Goal: Transaction & Acquisition: Purchase product/service

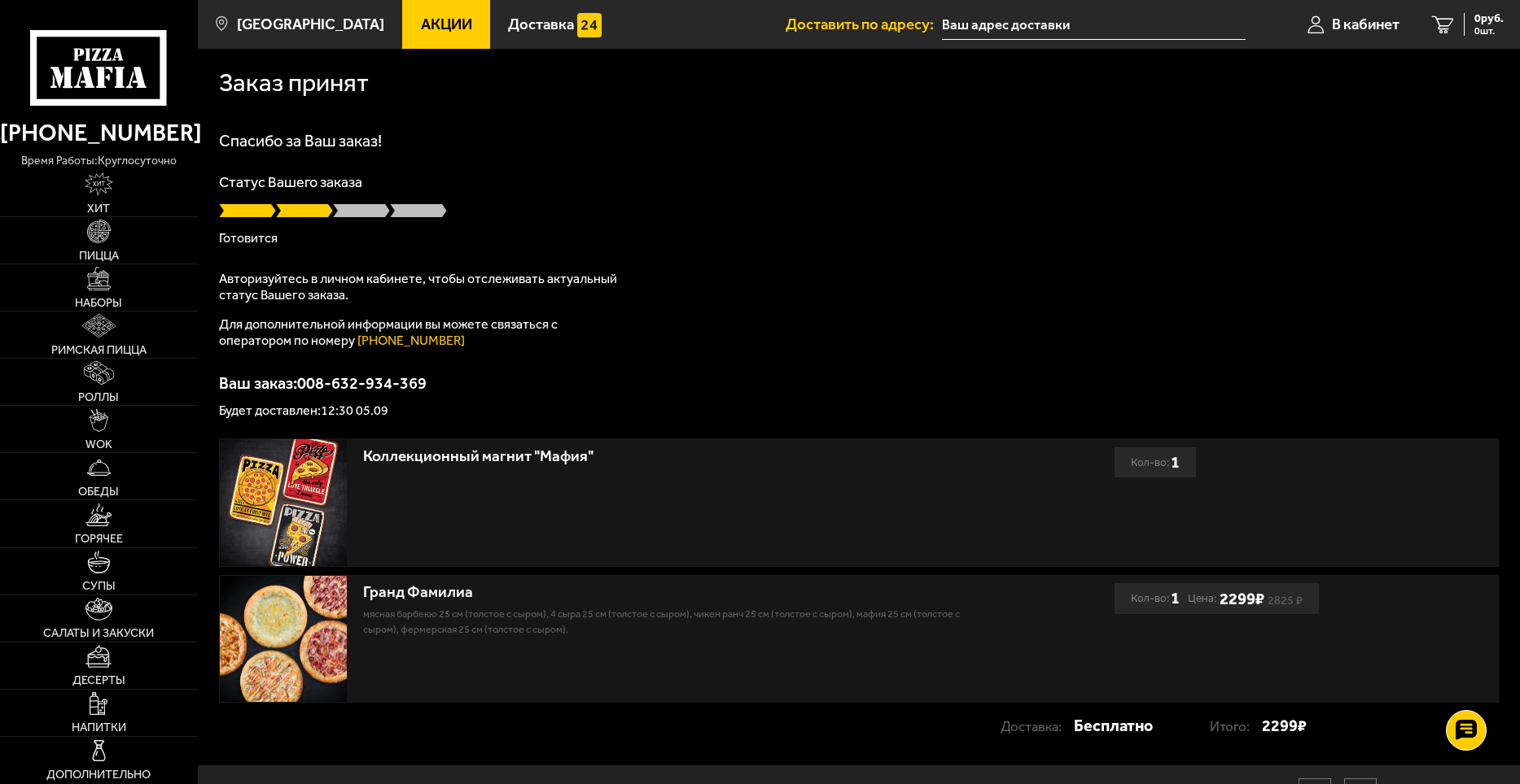
click at [356, 209] on span at bounding box center [361, 210] width 57 height 16
click at [242, 211] on span at bounding box center [247, 210] width 57 height 16
click at [283, 206] on span at bounding box center [304, 210] width 57 height 16
drag, startPoint x: 309, startPoint y: 206, endPoint x: 318, endPoint y: 206, distance: 9.0
click at [310, 206] on span at bounding box center [304, 210] width 57 height 16
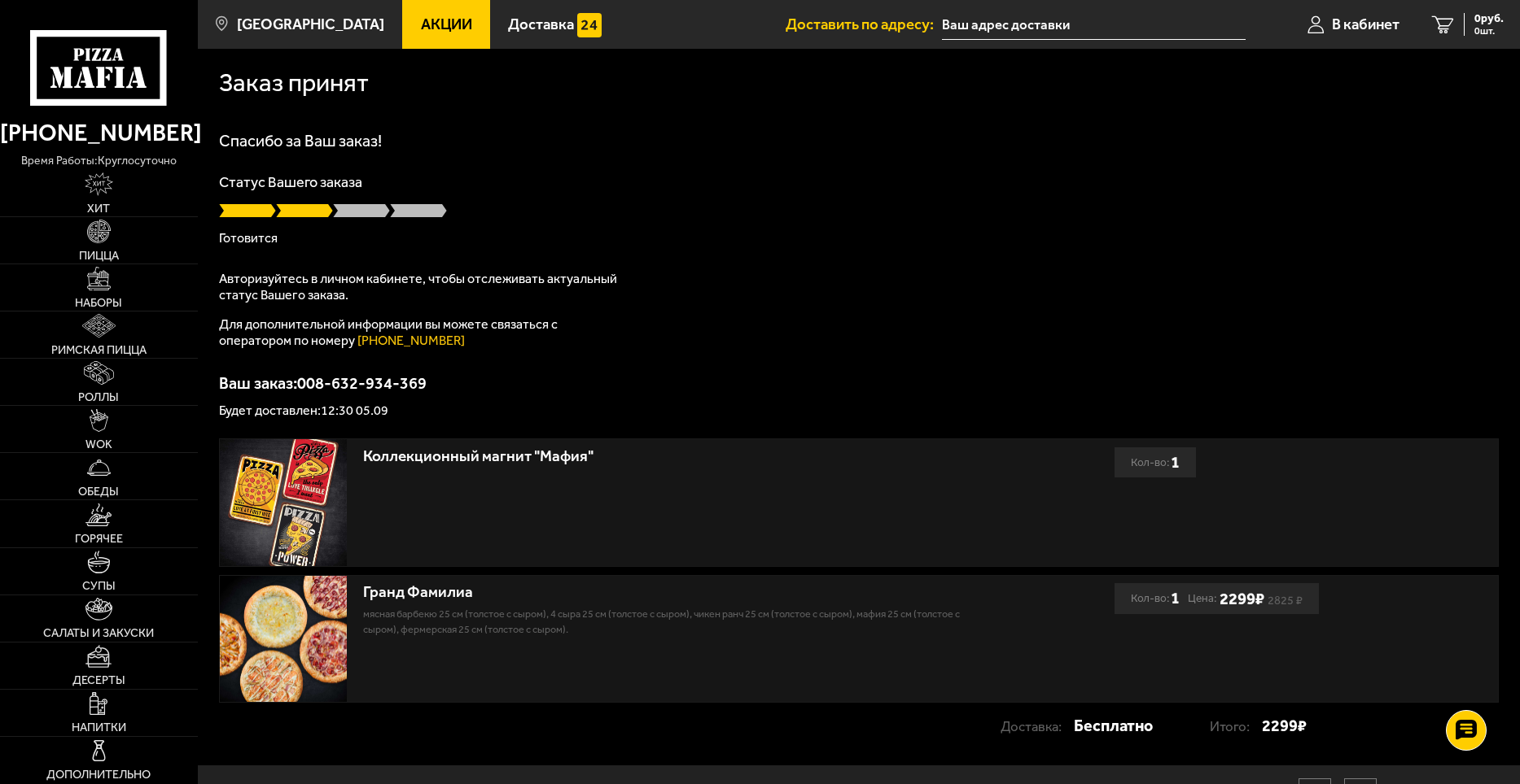
click at [344, 207] on span at bounding box center [361, 210] width 57 height 16
click at [371, 208] on span at bounding box center [361, 210] width 57 height 16
drag, startPoint x: 377, startPoint y: 208, endPoint x: 396, endPoint y: 208, distance: 19.0
click at [379, 208] on span at bounding box center [361, 210] width 57 height 16
click at [400, 207] on span at bounding box center [418, 210] width 57 height 16
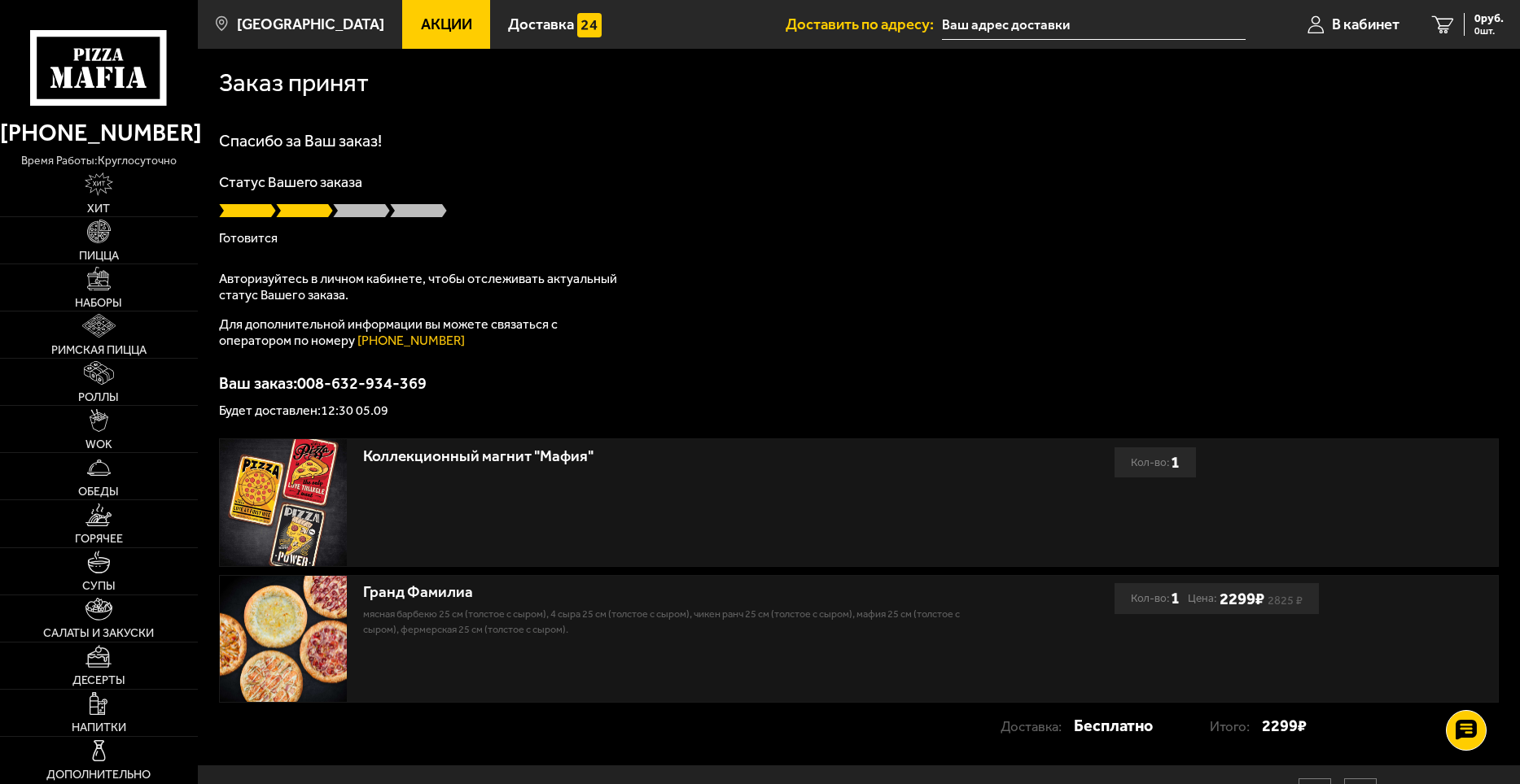
click at [413, 206] on span at bounding box center [418, 210] width 57 height 16
click at [418, 206] on span at bounding box center [418, 210] width 57 height 16
click at [622, 202] on div at bounding box center [858, 210] width 1280 height 16
click at [508, 19] on span "Доставка" at bounding box center [541, 25] width 66 height 15
